Goal: Information Seeking & Learning: Learn about a topic

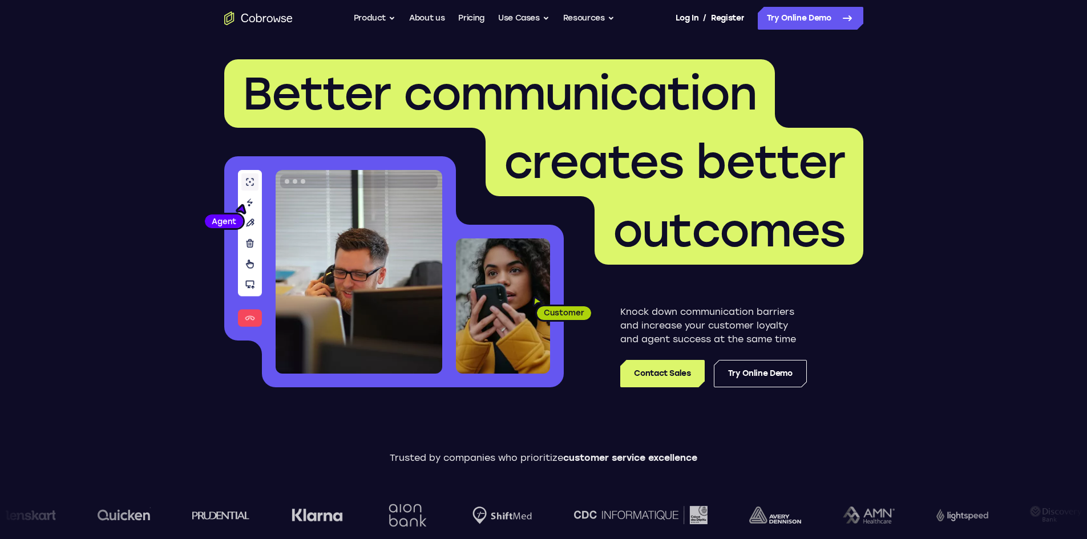
click at [646, 222] on span "outcomes" at bounding box center [729, 230] width 232 height 55
click at [394, 100] on span "Better communication" at bounding box center [499, 93] width 514 height 55
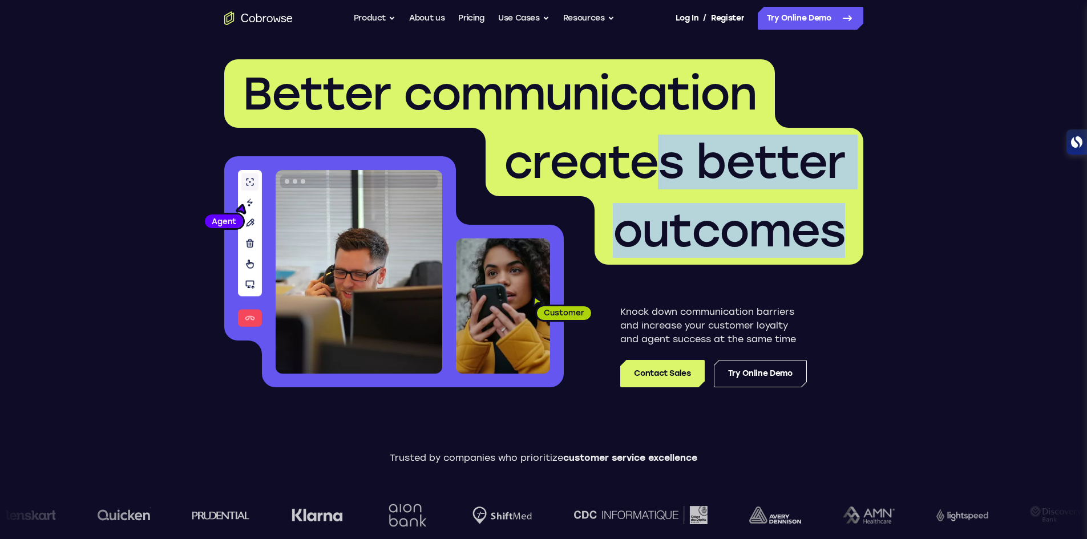
drag, startPoint x: 843, startPoint y: 240, endPoint x: 619, endPoint y: 175, distance: 232.9
click at [623, 176] on h1 "Better communication creates better outcomes" at bounding box center [543, 161] width 639 height 205
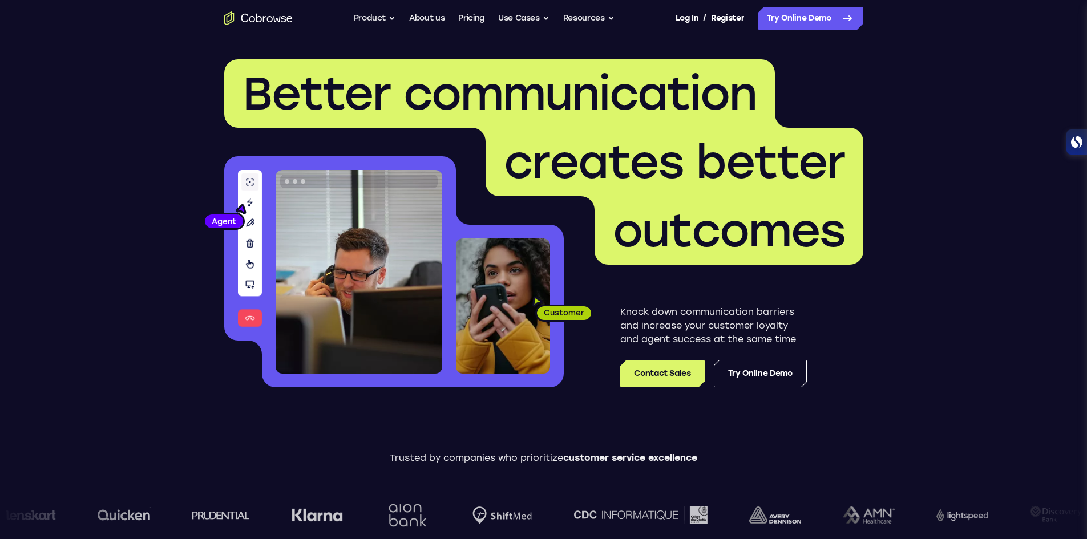
click at [618, 175] on span "creates better" at bounding box center [674, 162] width 341 height 55
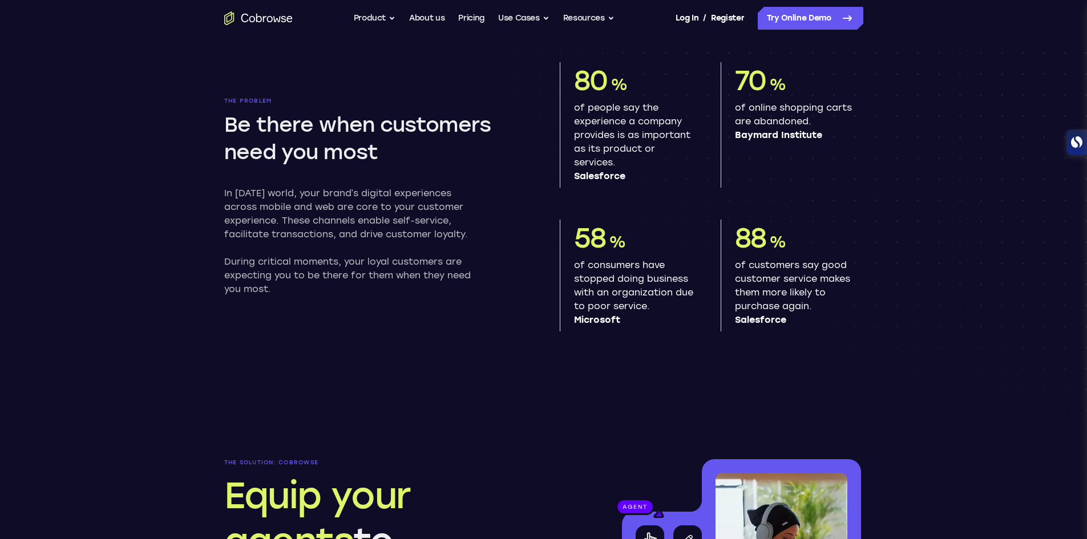
scroll to position [570, 0]
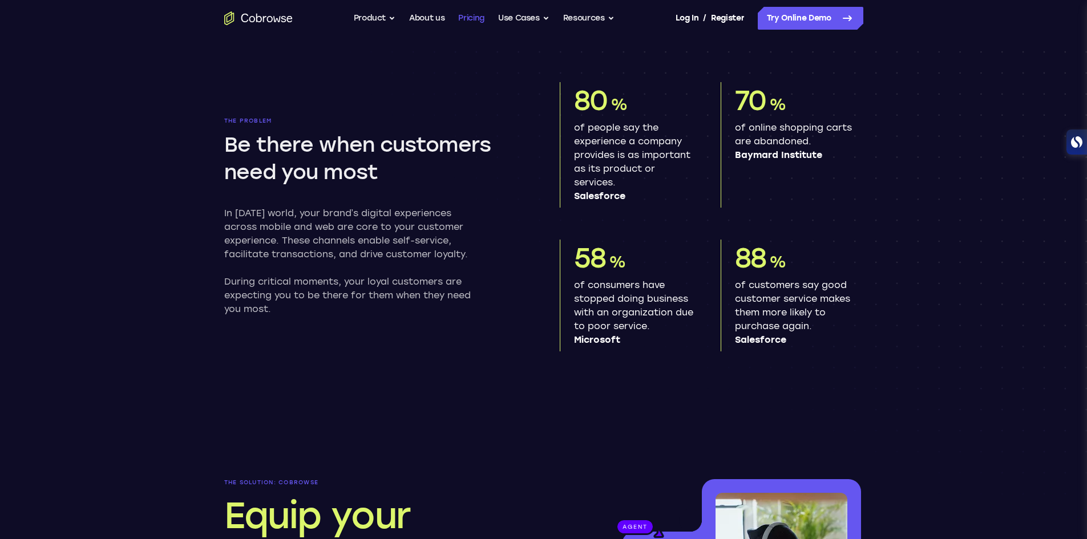
click at [474, 16] on link "Pricing" at bounding box center [471, 18] width 26 height 23
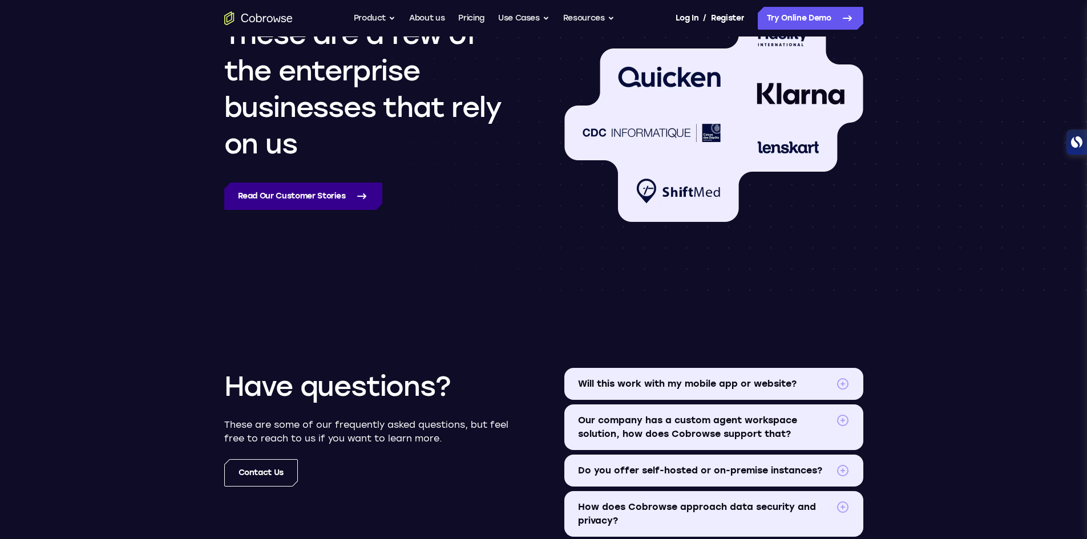
scroll to position [1084, 0]
